Goal: Task Accomplishment & Management: Manage account settings

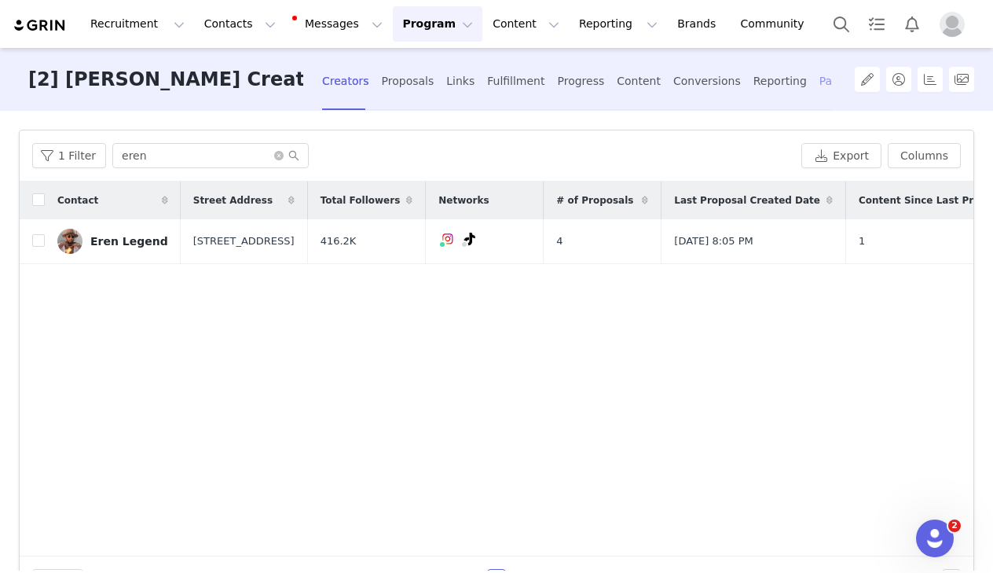
click at [819, 81] on div "Payments" at bounding box center [846, 81] width 54 height 42
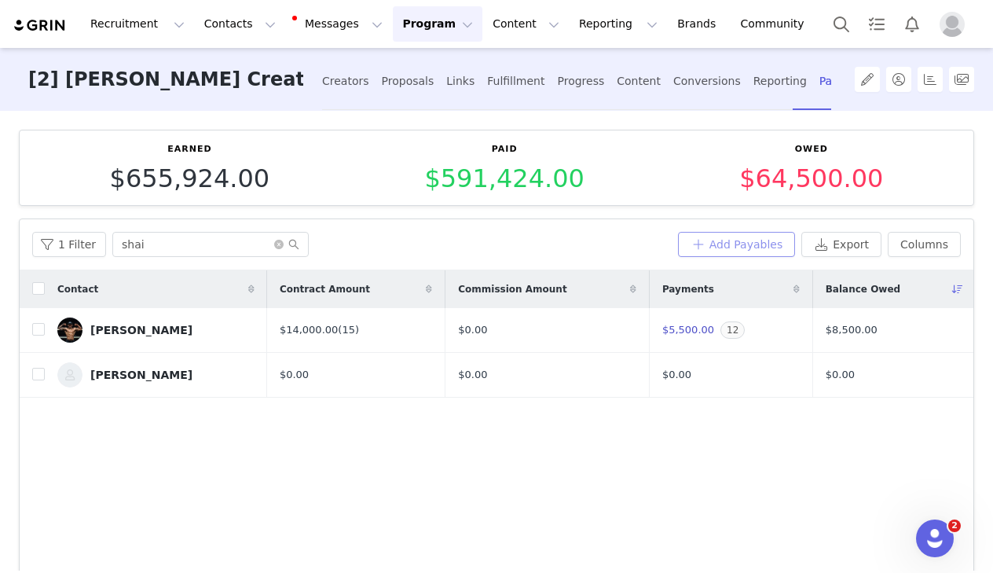
click at [719, 247] on button "Add Payables" at bounding box center [737, 244] width 118 height 25
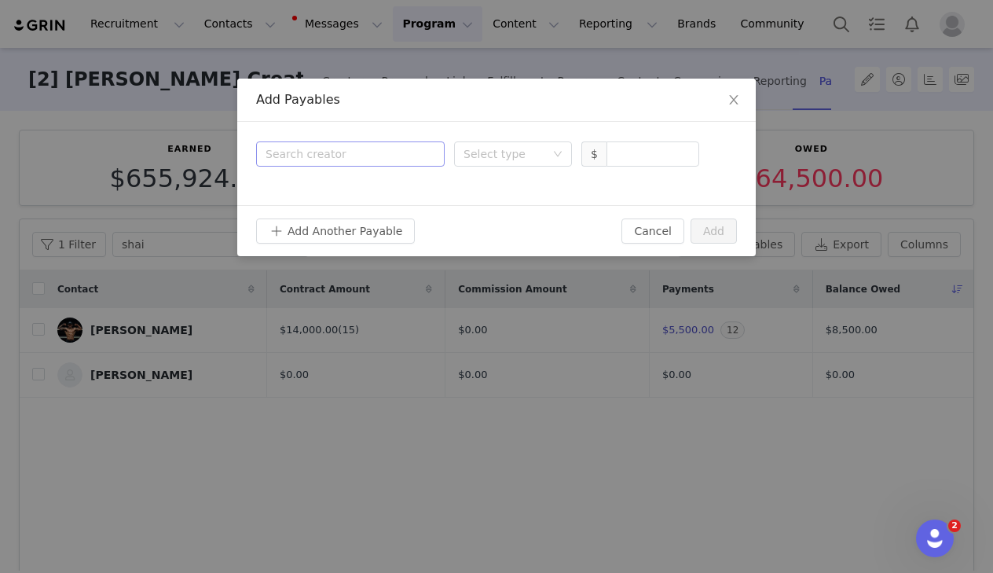
click at [372, 159] on div "Search creator" at bounding box center [347, 154] width 163 height 16
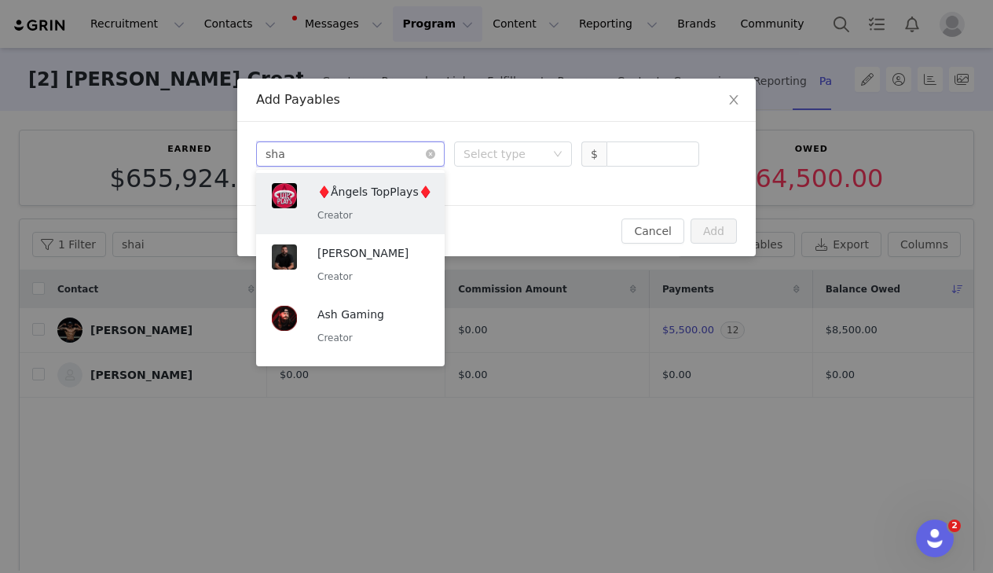
type input "shai"
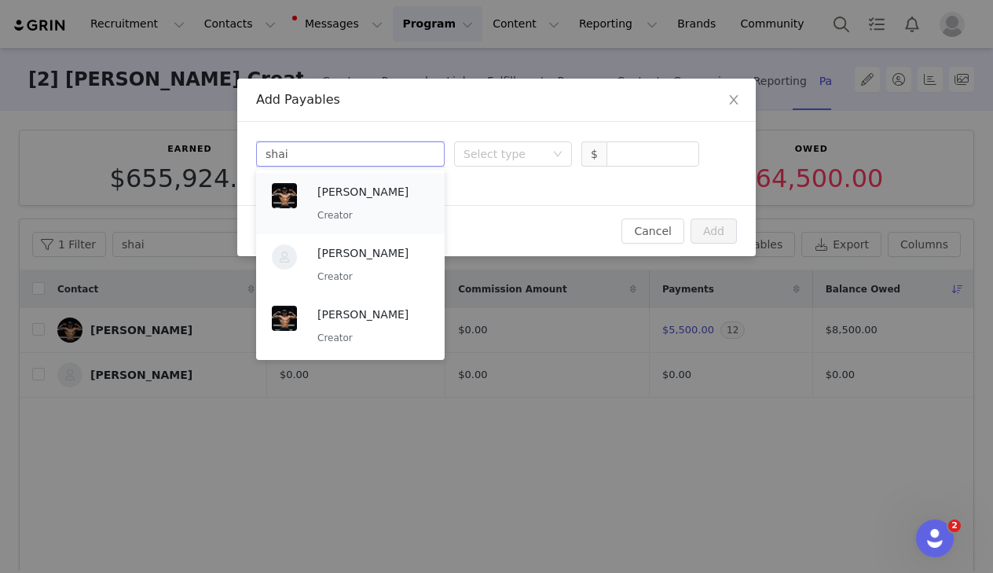
click at [387, 198] on p "[PERSON_NAME]" at bounding box center [373, 191] width 112 height 17
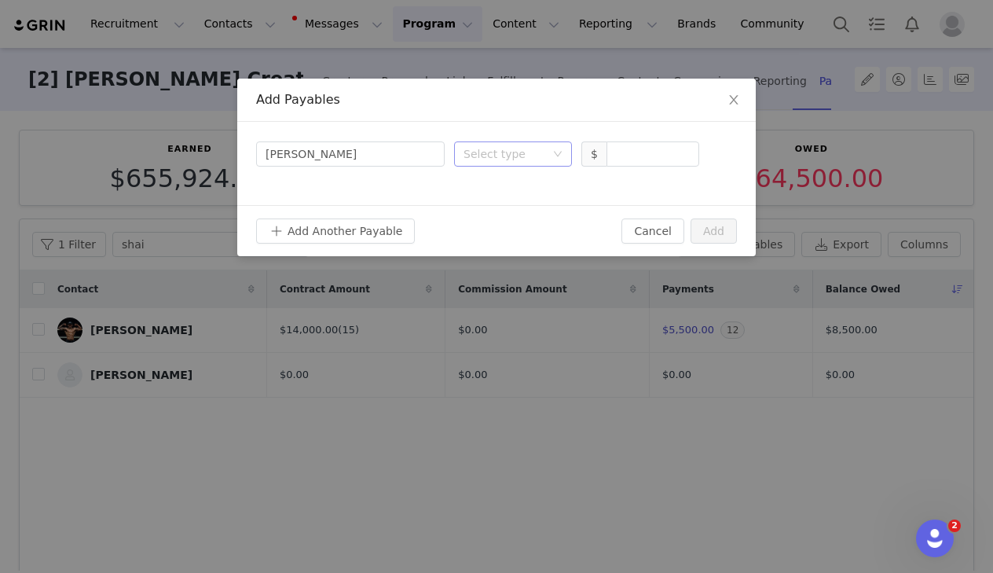
click at [499, 162] on div "Select type" at bounding box center [508, 154] width 89 height 24
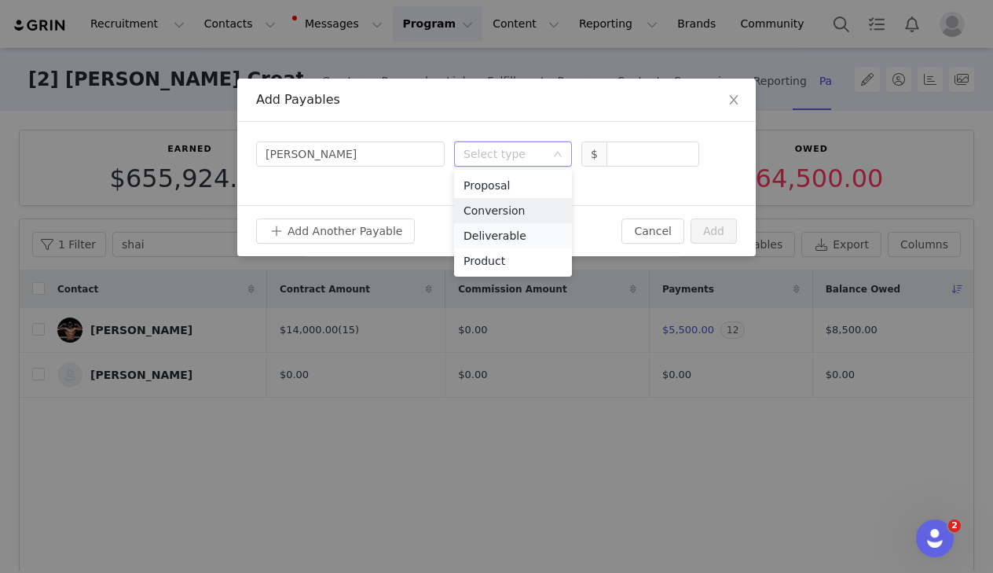
click at [492, 233] on li "Deliverable" at bounding box center [513, 235] width 118 height 25
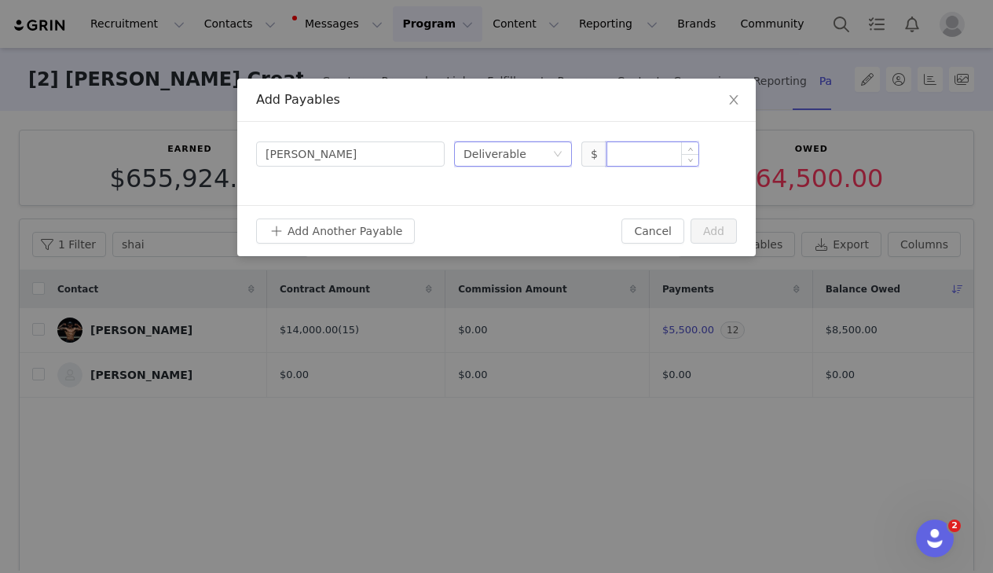
click at [622, 159] on input at bounding box center [652, 154] width 91 height 24
type input "500"
click at [726, 237] on button "Add" at bounding box center [714, 230] width 46 height 25
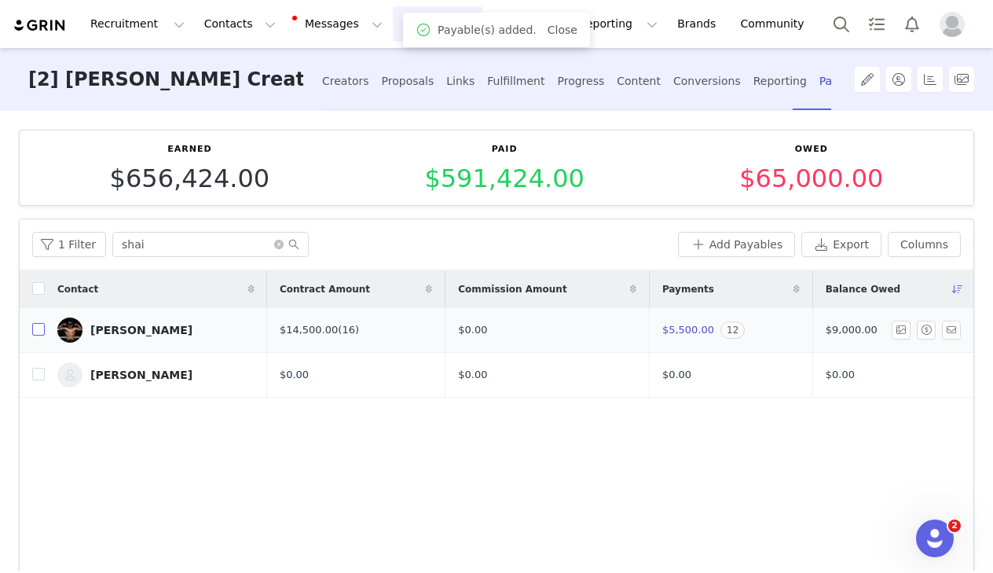
click at [37, 331] on input "checkbox" at bounding box center [38, 329] width 13 height 13
checkbox input "true"
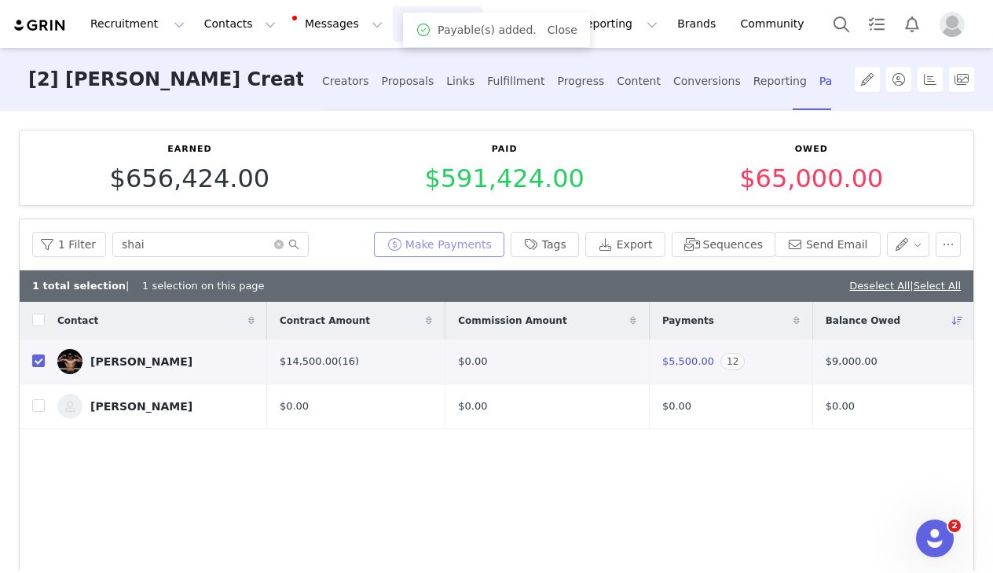
click at [456, 237] on button "Make Payments" at bounding box center [439, 244] width 130 height 25
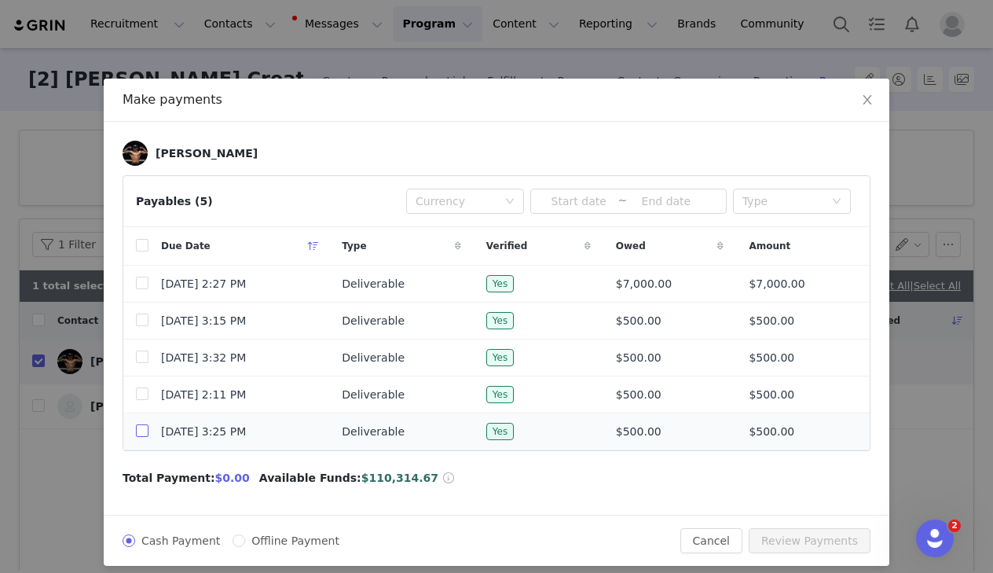
click at [139, 434] on input "checkbox" at bounding box center [142, 430] width 13 height 13
checkbox input "true"
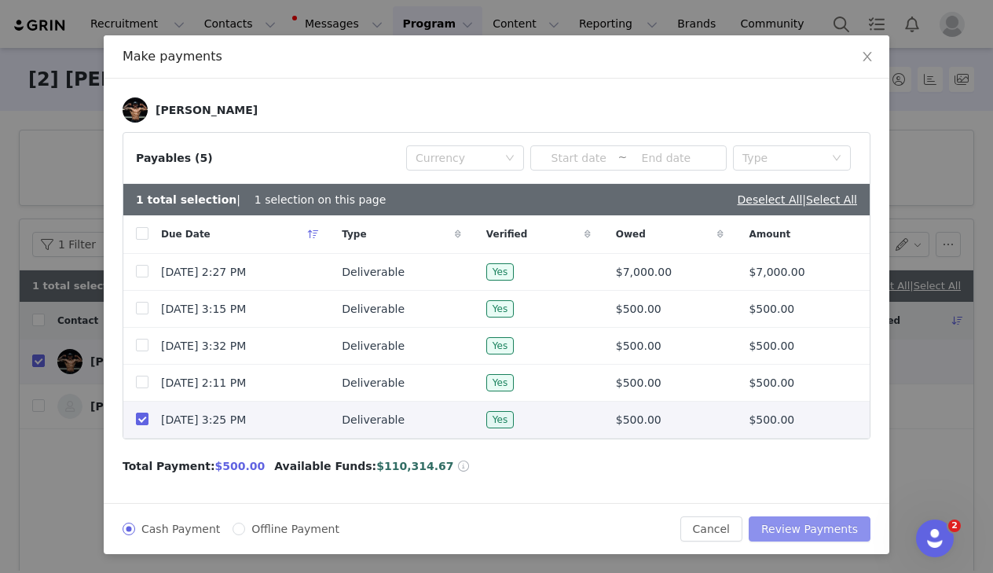
scroll to position [49, 0]
click at [801, 519] on button "Review Payments" at bounding box center [810, 528] width 122 height 25
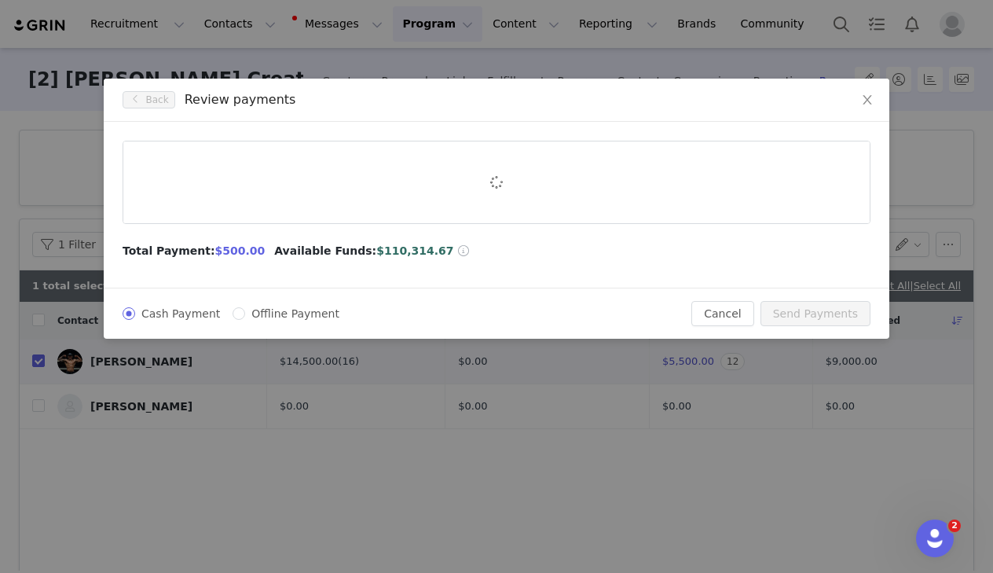
scroll to position [0, 0]
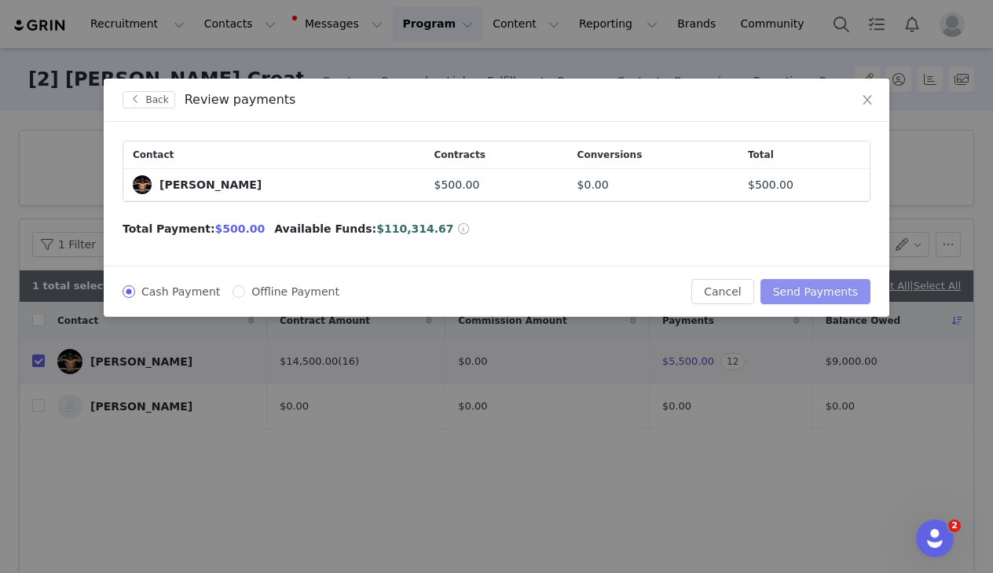
click at [809, 295] on button "Send Payments" at bounding box center [815, 291] width 110 height 25
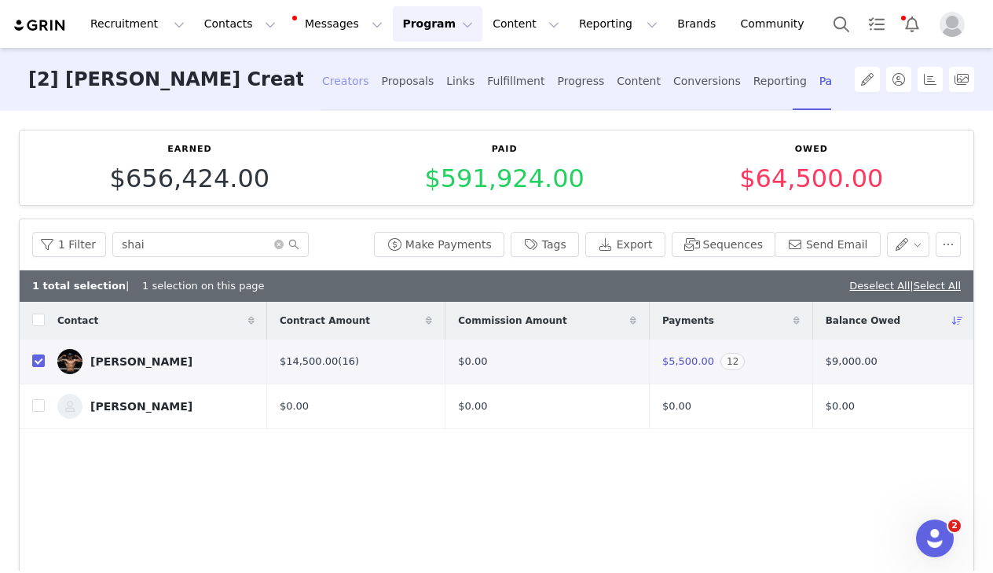
click at [322, 73] on div "Creators" at bounding box center [345, 81] width 47 height 42
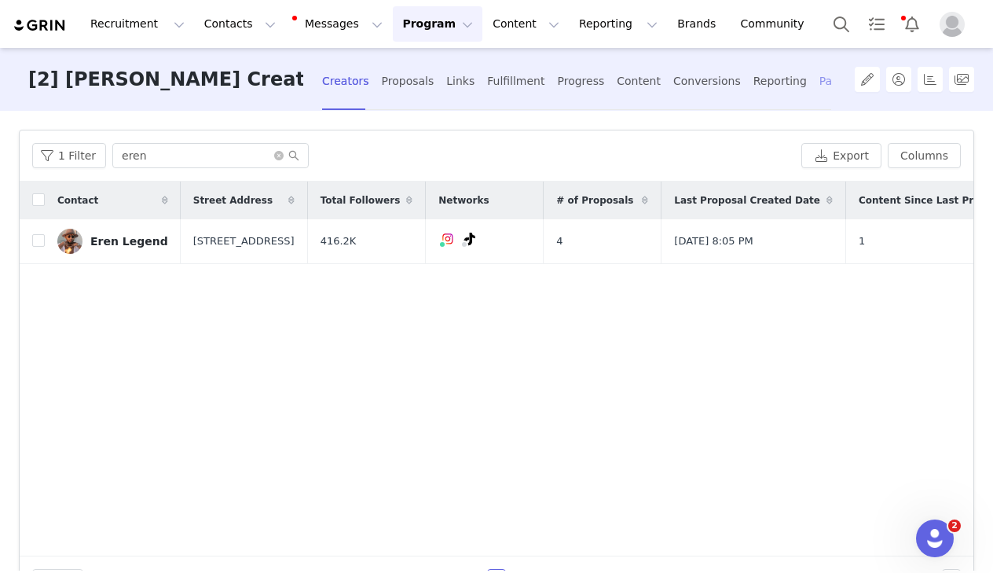
click at [819, 76] on div "Payments" at bounding box center [846, 81] width 54 height 42
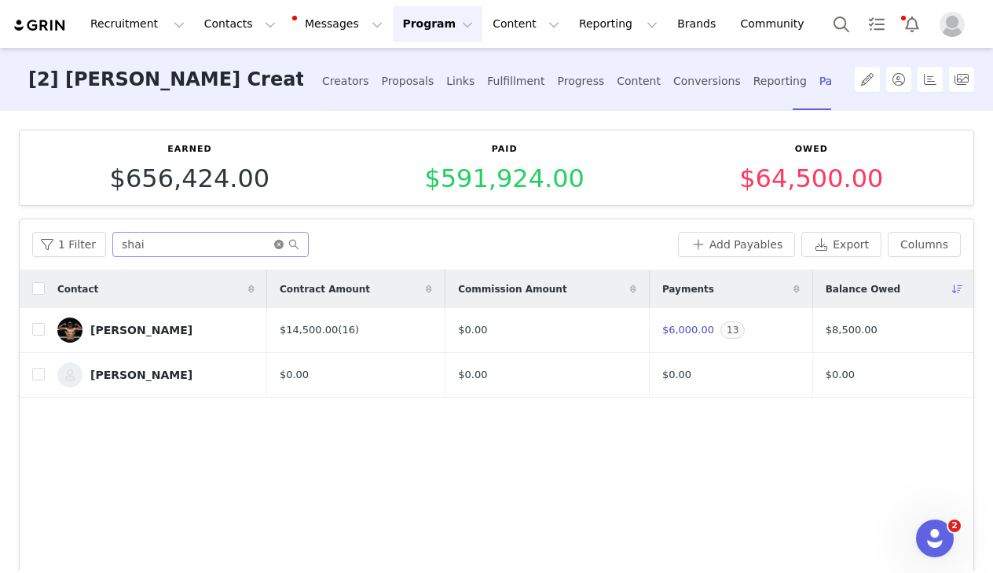
click at [279, 240] on icon "icon: close-circle" at bounding box center [278, 244] width 9 height 9
click at [245, 241] on input "text" at bounding box center [210, 244] width 196 height 25
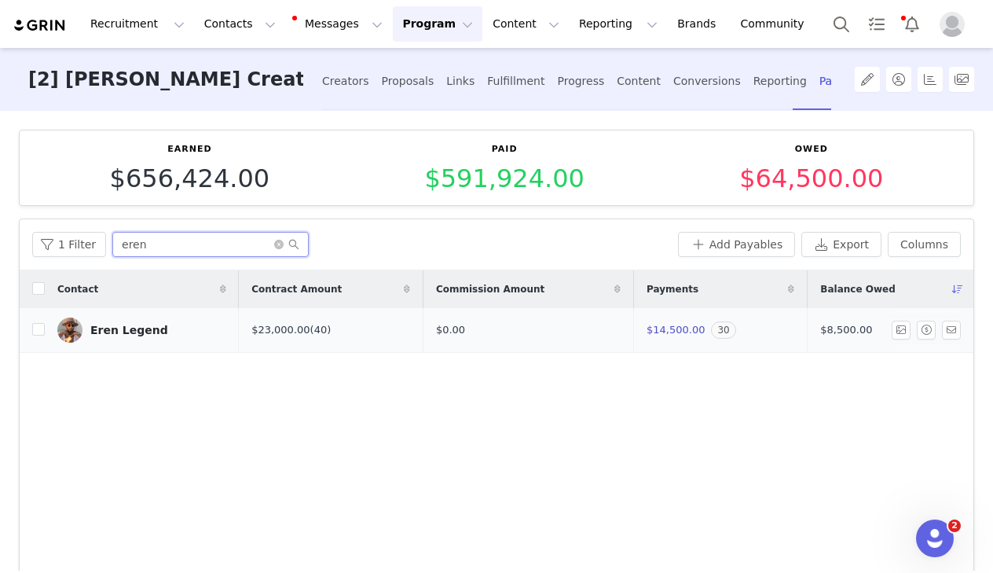
type input "eren"
click at [133, 328] on div "Eren Legend" at bounding box center [129, 330] width 78 height 13
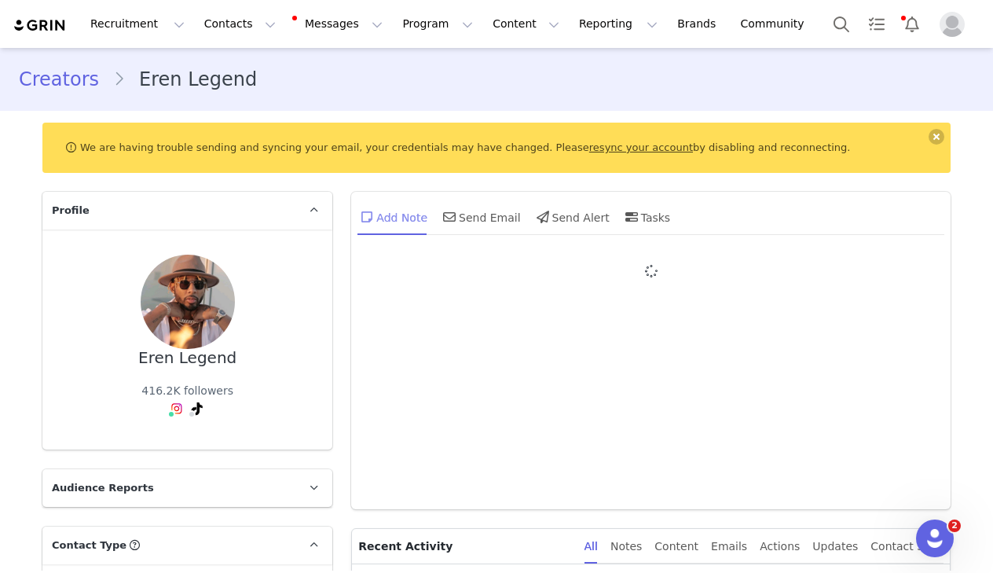
type input "+1 ([GEOGRAPHIC_DATA])"
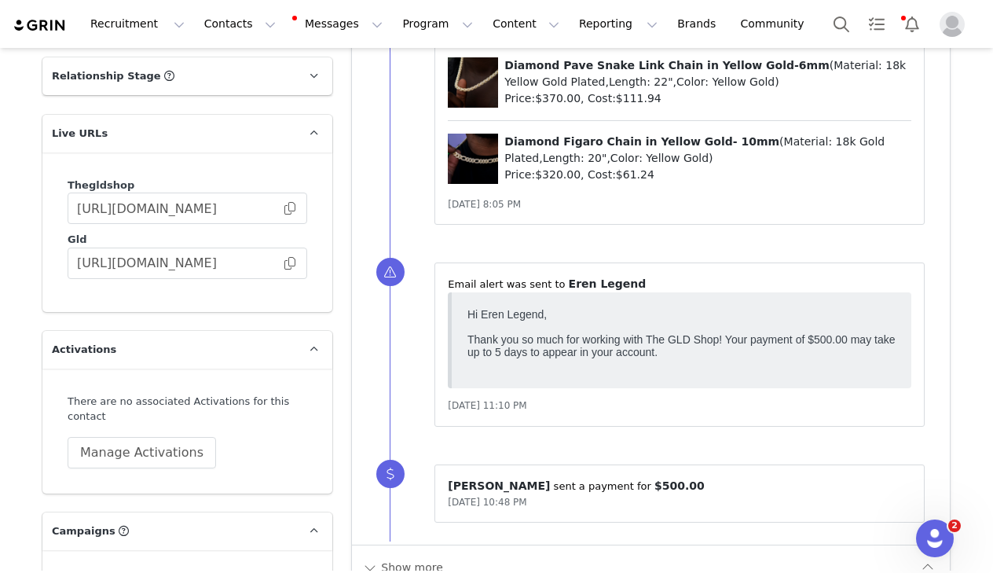
scroll to position [2697, 0]
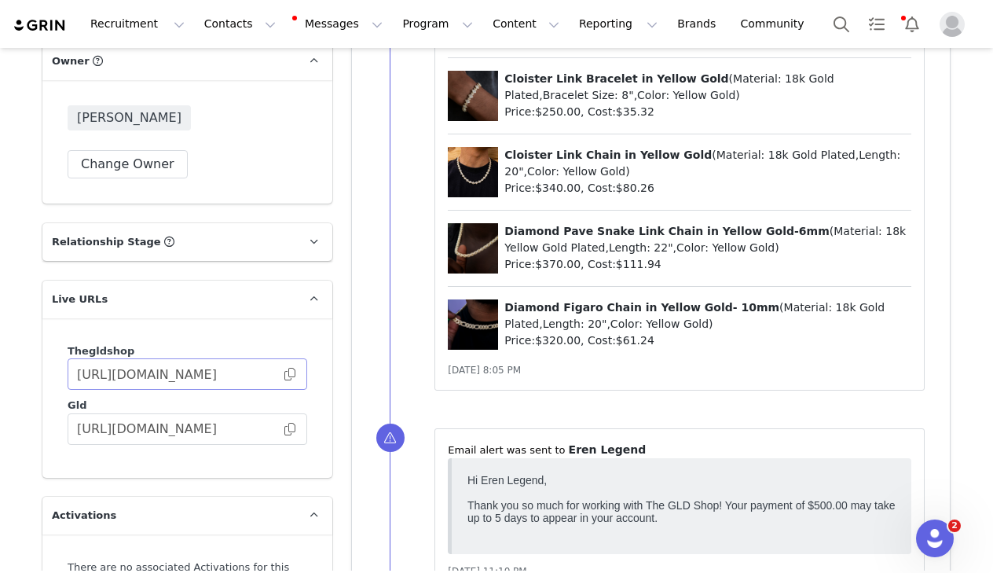
click at [295, 374] on span at bounding box center [290, 374] width 16 height 0
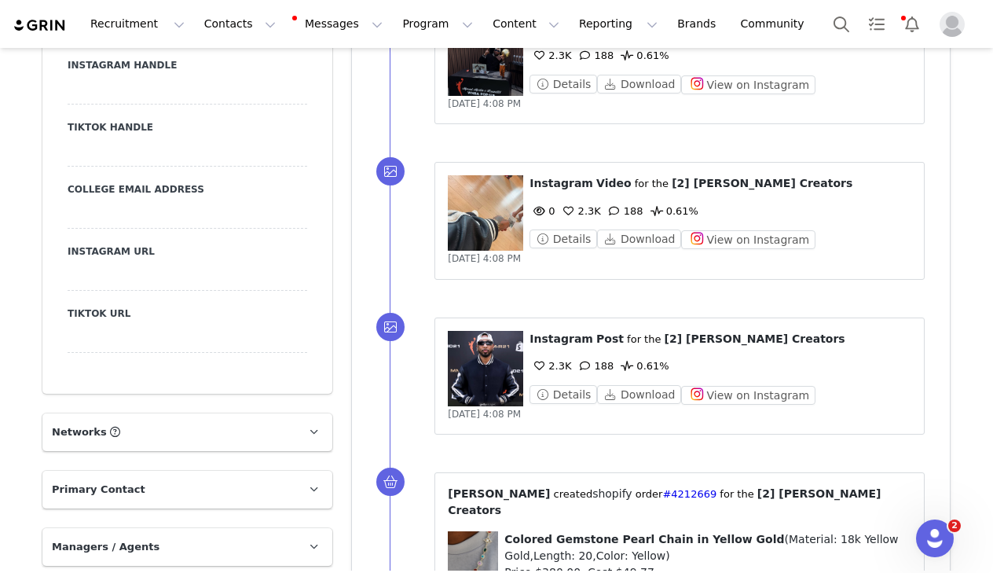
scroll to position [1584, 0]
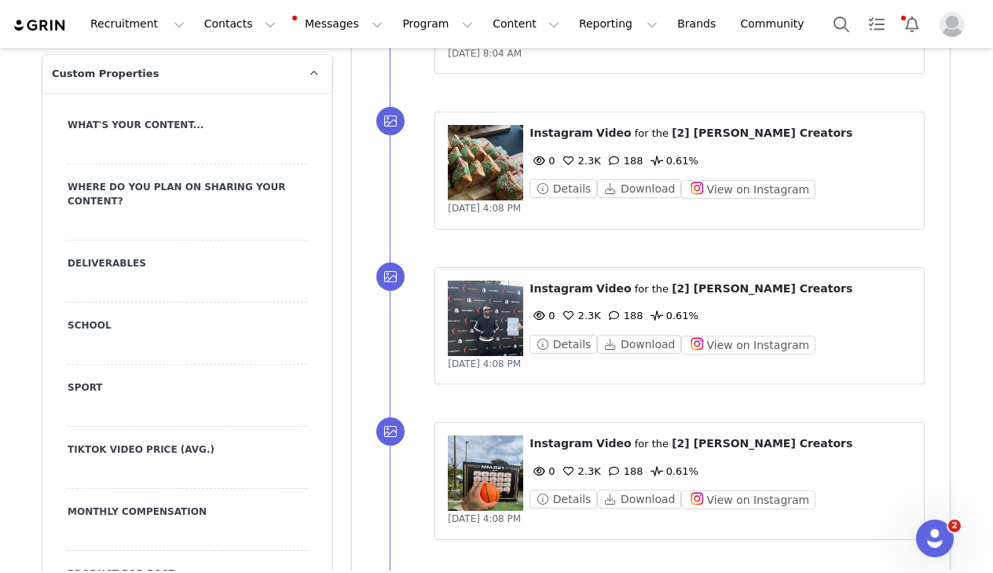
click at [418, 38] on button "Program Program" at bounding box center [438, 23] width 90 height 35
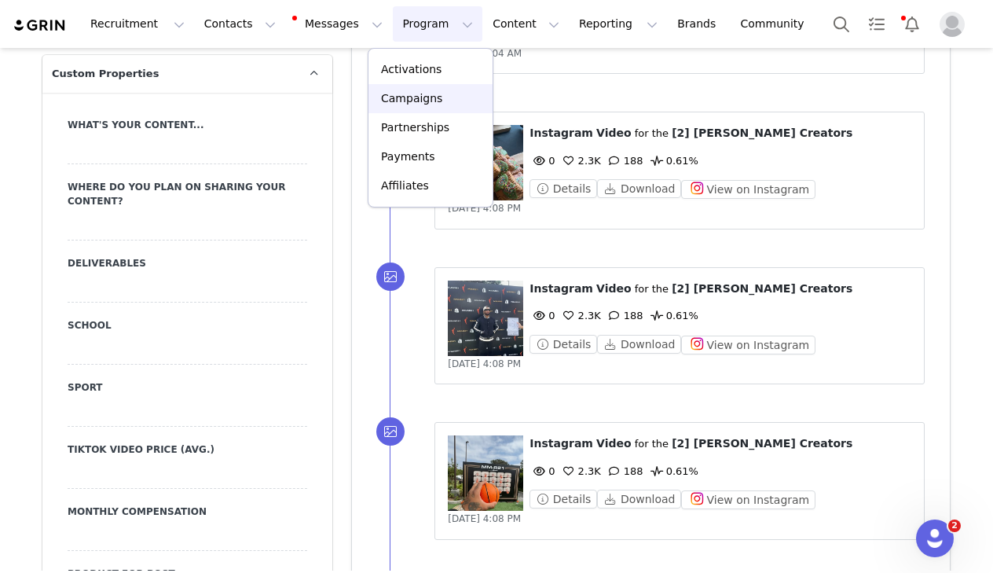
click at [402, 94] on p "Campaigns" at bounding box center [411, 98] width 61 height 16
